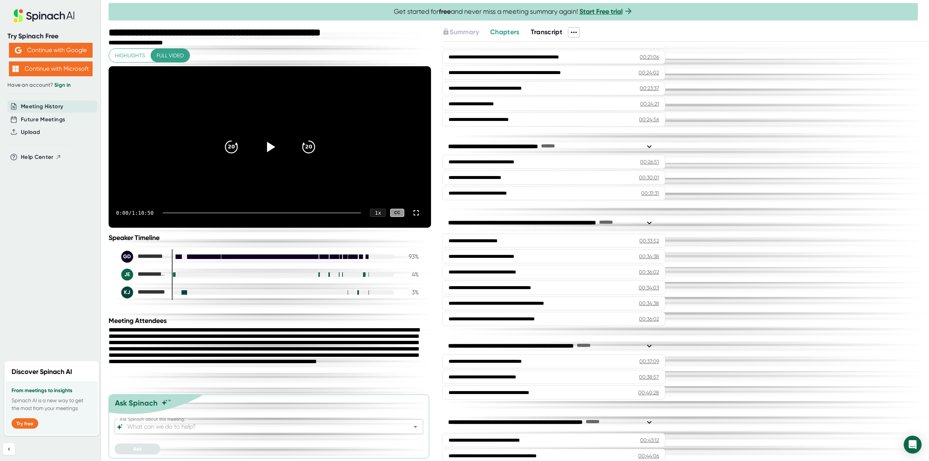
scroll to position [796, 0]
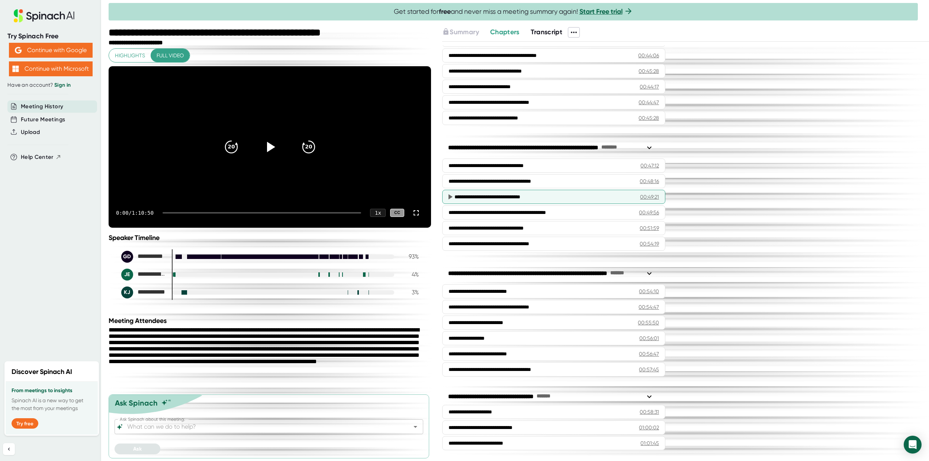
click at [535, 194] on div "**********" at bounding box center [541, 196] width 174 height 7
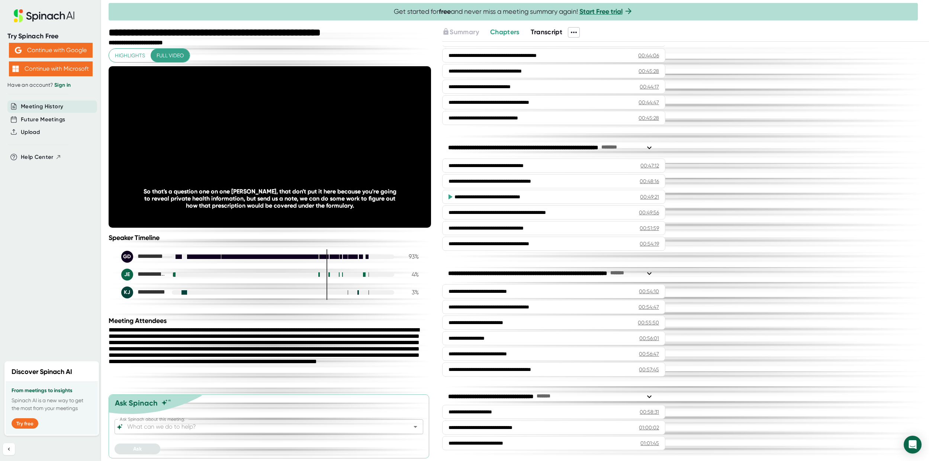
click at [547, 31] on span "Transcript" at bounding box center [546, 32] width 32 height 8
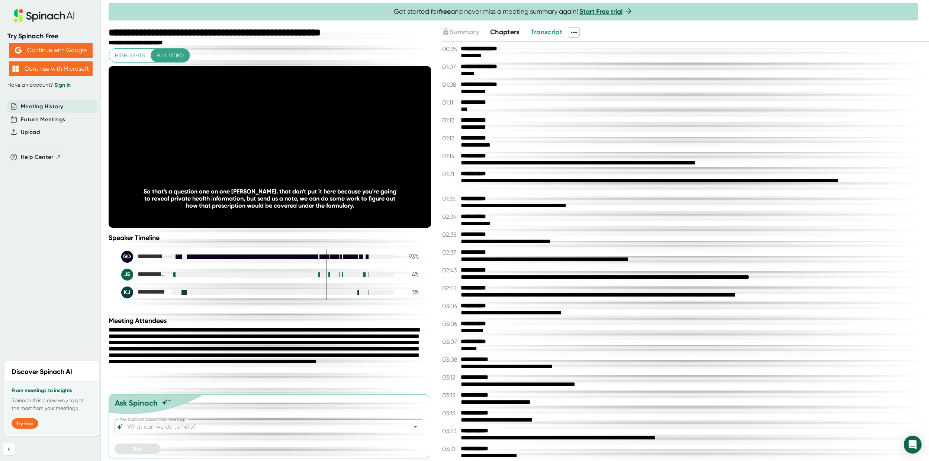
click at [509, 35] on span "Chapters" at bounding box center [504, 32] width 29 height 8
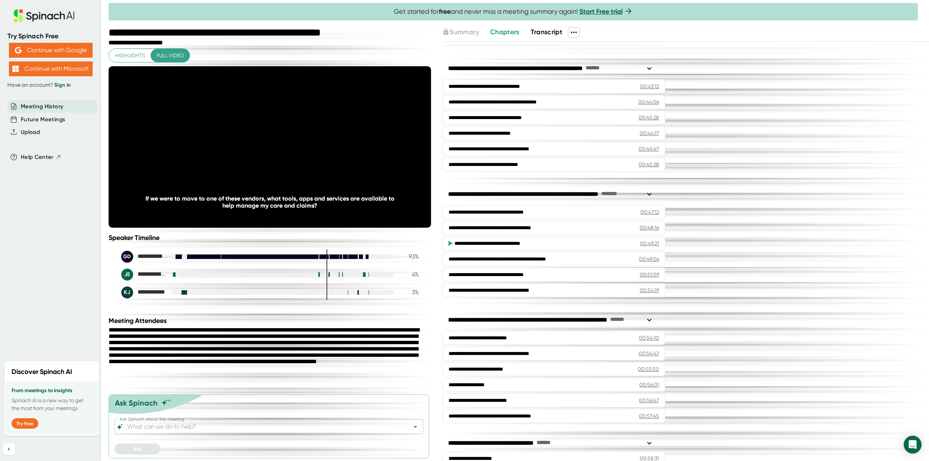
scroll to position [773, 0]
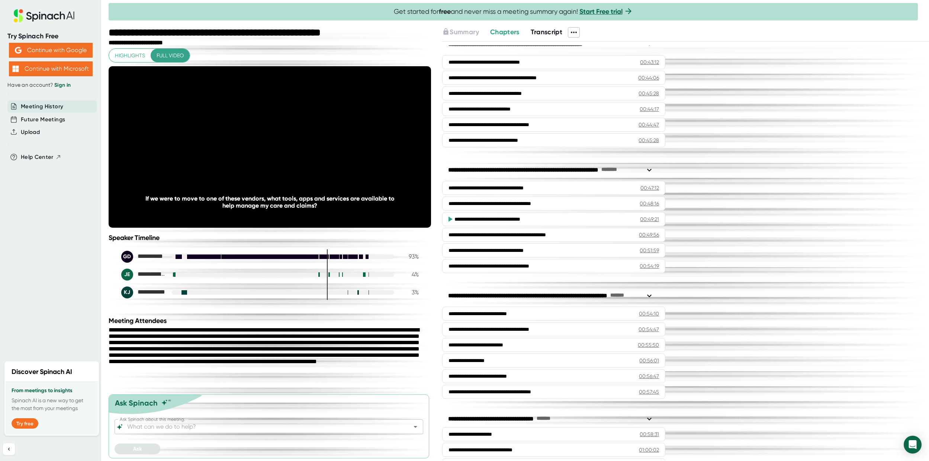
click at [555, 30] on span "Transcript" at bounding box center [546, 32] width 32 height 8
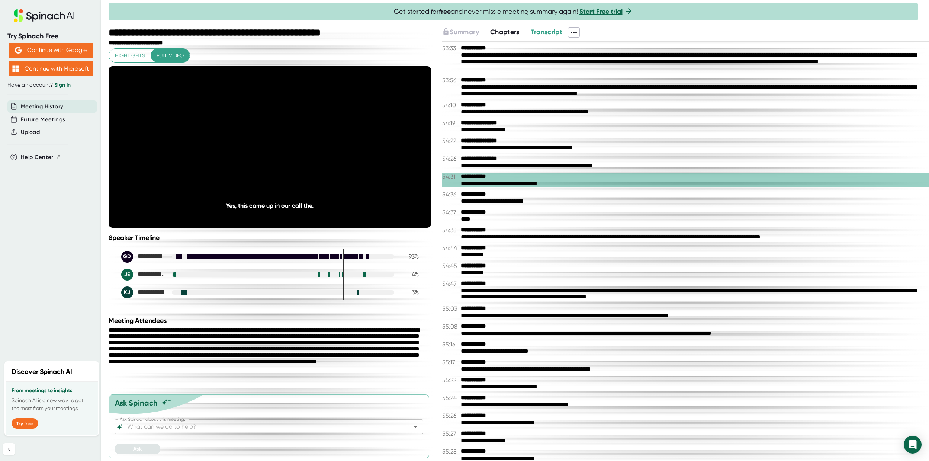
scroll to position [11479, 0]
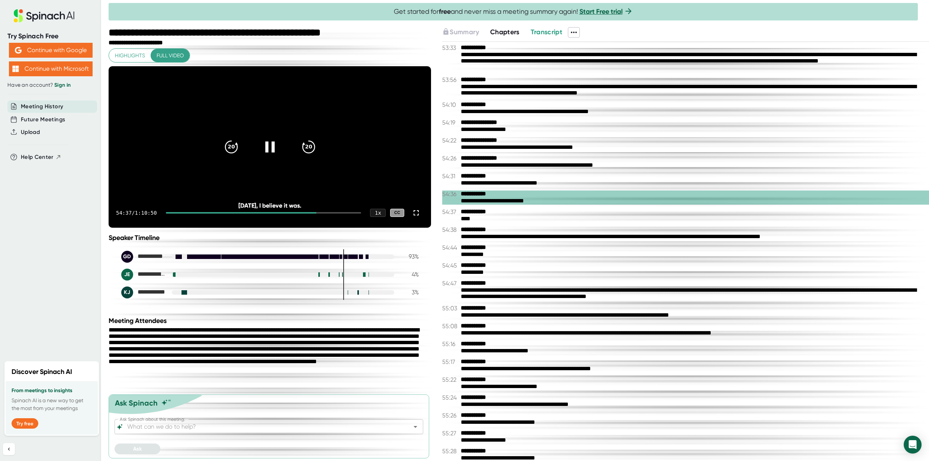
click at [266, 155] on icon at bounding box center [270, 147] width 19 height 19
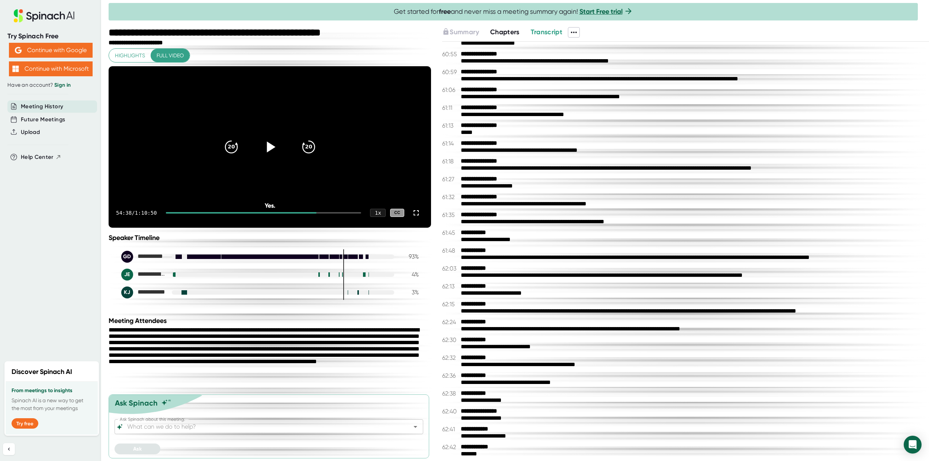
scroll to position [13193, 0]
